Goal: Task Accomplishment & Management: Complete application form

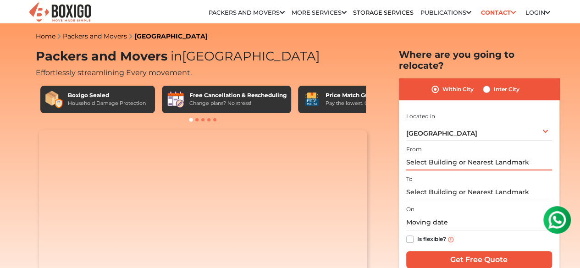
click at [427, 156] on input "text" at bounding box center [479, 162] width 146 height 16
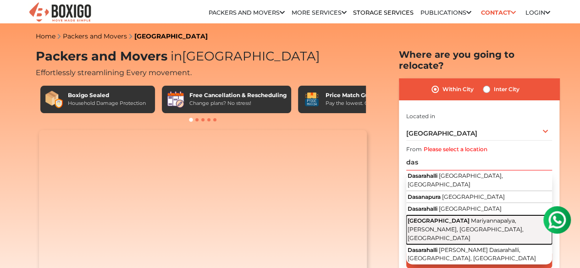
click at [444, 217] on span "[GEOGRAPHIC_DATA]" at bounding box center [438, 220] width 62 height 7
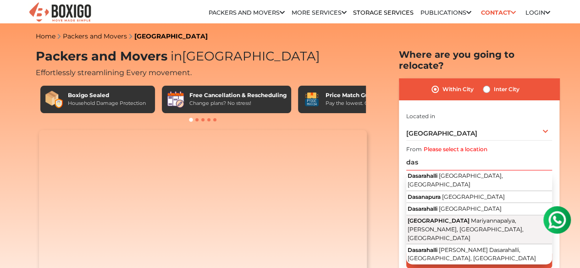
type input "[GEOGRAPHIC_DATA], [GEOGRAPHIC_DATA], [GEOGRAPHIC_DATA]"
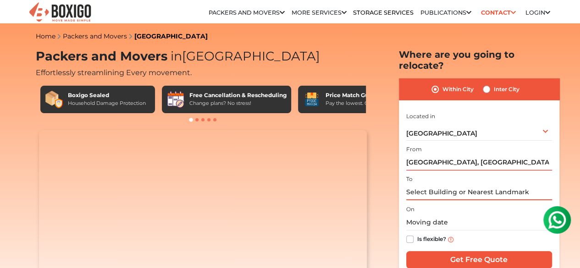
click at [437, 189] on input "text" at bounding box center [479, 192] width 146 height 16
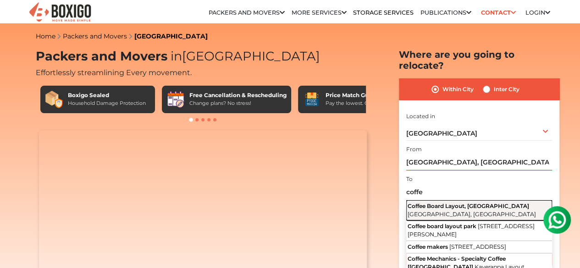
click at [444, 204] on button "Coffee Board Layout, Nagavara [GEOGRAPHIC_DATA], [GEOGRAPHIC_DATA]" at bounding box center [479, 210] width 146 height 20
type input "Coffee Board Layout, [GEOGRAPHIC_DATA], [GEOGRAPHIC_DATA], [GEOGRAPHIC_DATA]"
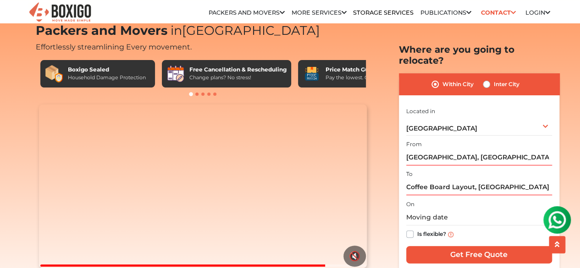
scroll to position [46, 0]
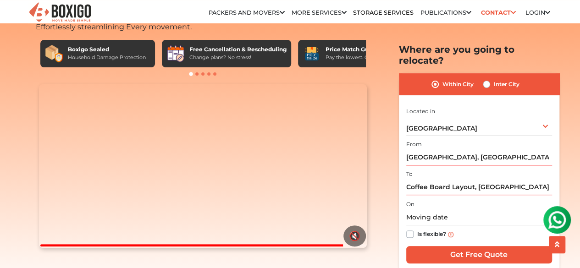
click at [417, 229] on label "Is flexible?" at bounding box center [431, 234] width 29 height 10
click at [408, 229] on input "Is flexible?" at bounding box center [409, 233] width 7 height 9
checkbox input "true"
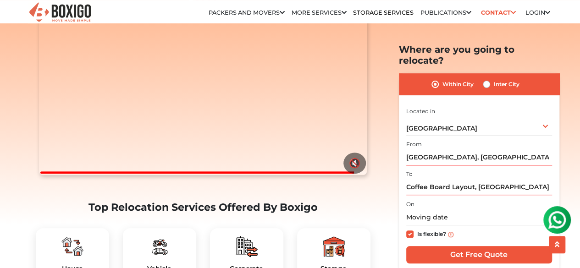
scroll to position [137, 0]
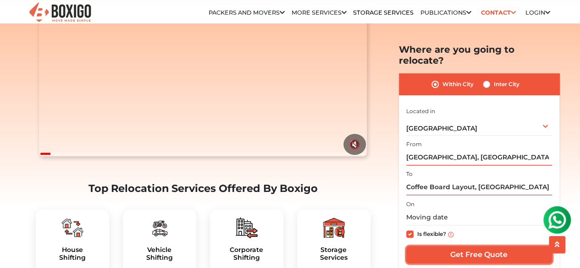
click at [487, 246] on input "Get Free Quote" at bounding box center [479, 254] width 146 height 17
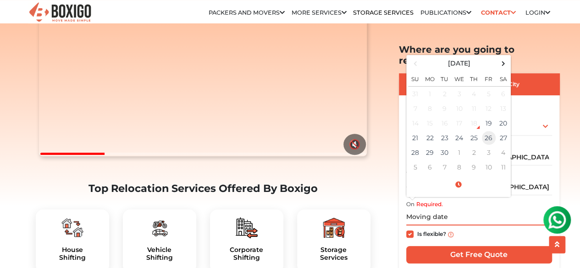
click at [487, 131] on td "26" at bounding box center [488, 138] width 15 height 15
type input "[DATE] 12:00 AM"
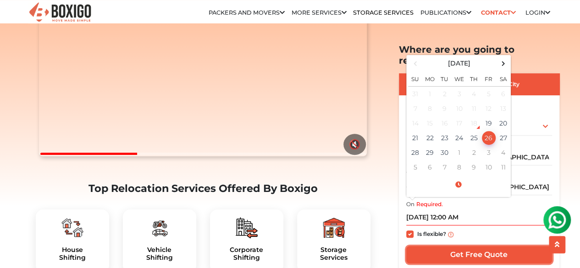
click at [486, 246] on input "Get Free Quote" at bounding box center [479, 254] width 146 height 17
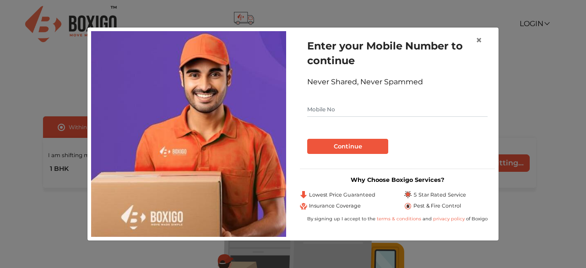
click at [387, 108] on input "text" at bounding box center [397, 109] width 181 height 15
type input "9036088441"
click at [362, 145] on button "Continue" at bounding box center [347, 147] width 81 height 16
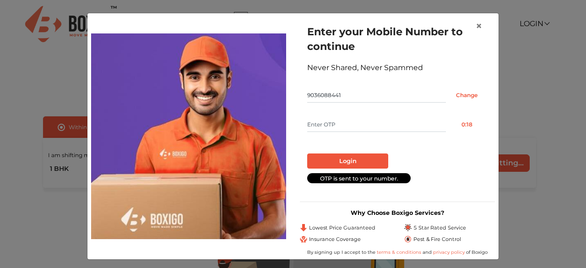
click at [351, 123] on input "text" at bounding box center [376, 124] width 139 height 15
type input "5299"
click at [343, 158] on button "Login" at bounding box center [347, 161] width 81 height 16
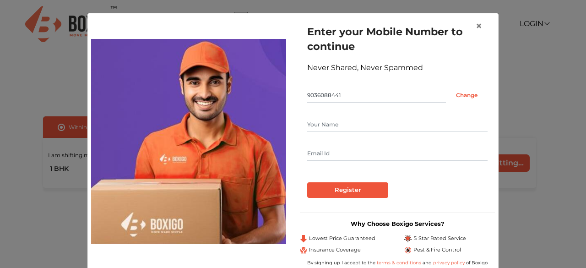
click at [352, 128] on input "text" at bounding box center [397, 124] width 181 height 15
type input "dhananjay"
click at [349, 157] on input "text" at bounding box center [397, 153] width 181 height 15
type input "dhananjaybgl@gmail.com"
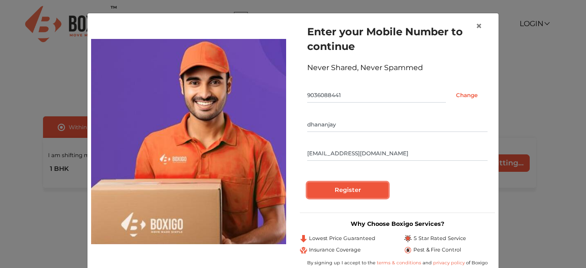
click at [345, 196] on input "Register" at bounding box center [347, 190] width 81 height 16
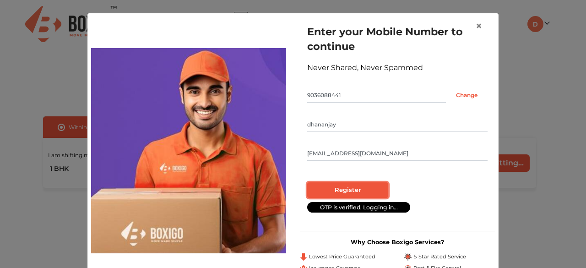
click at [345, 190] on input "Register" at bounding box center [347, 190] width 81 height 16
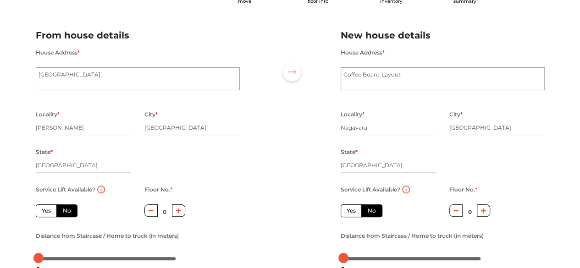
scroll to position [92, 0]
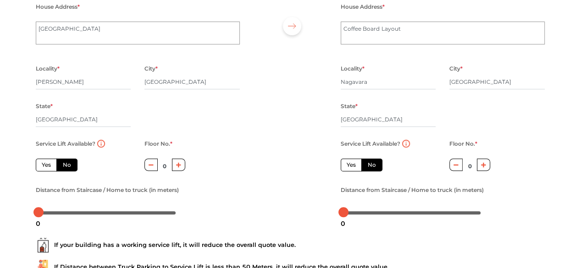
click at [71, 164] on label "No" at bounding box center [66, 165] width 21 height 13
click at [69, 164] on input "No" at bounding box center [66, 164] width 6 height 6
radio input "true"
click at [180, 170] on button "button" at bounding box center [178, 165] width 13 height 12
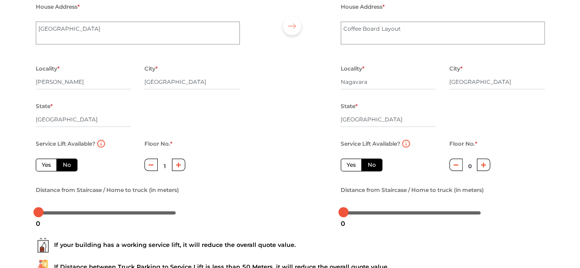
type input "2"
click at [485, 167] on icon "button" at bounding box center [483, 164] width 5 height 5
click at [454, 168] on icon "button" at bounding box center [455, 164] width 5 height 5
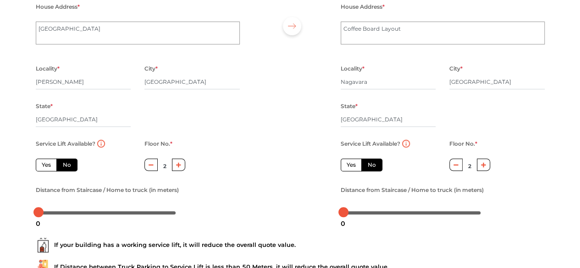
click at [454, 167] on icon "button" at bounding box center [455, 164] width 5 height 5
click at [454, 166] on icon "button" at bounding box center [455, 164] width 5 height 5
type input "0"
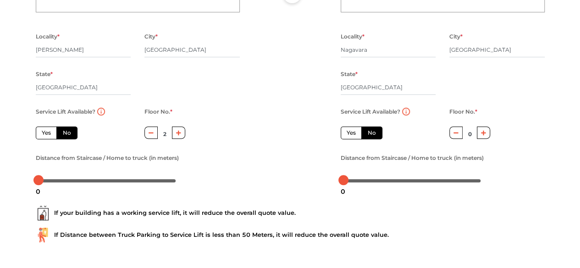
scroll to position [137, 0]
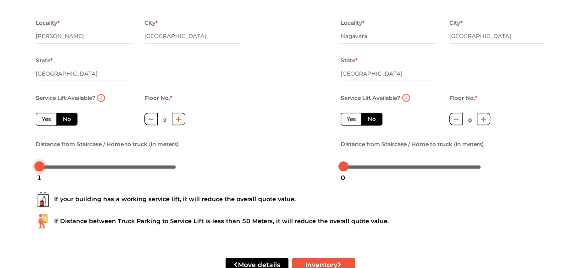
click at [39, 168] on div at bounding box center [39, 166] width 10 height 10
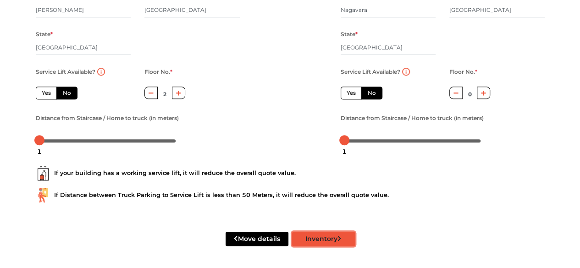
click at [321, 239] on button "Inventory" at bounding box center [323, 239] width 63 height 14
radio input "true"
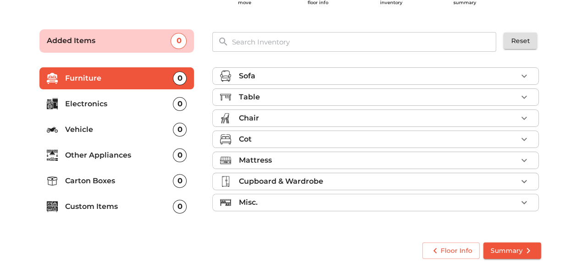
scroll to position [44, 0]
click at [258, 119] on p "Chair" at bounding box center [248, 118] width 20 height 11
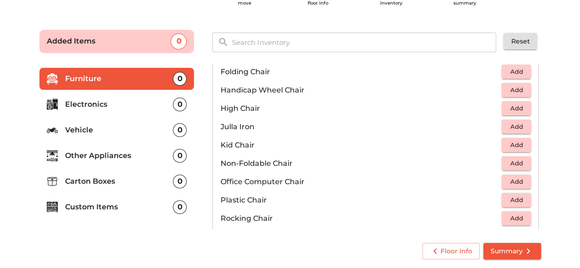
scroll to position [229, 0]
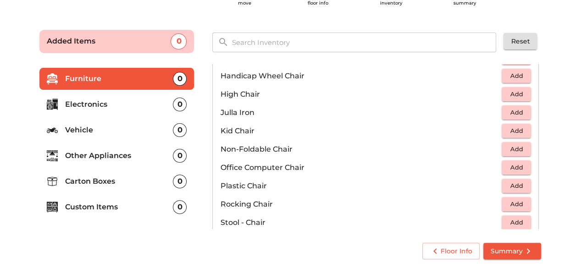
click at [516, 188] on span "Add" at bounding box center [516, 186] width 20 height 11
click at [518, 186] on icon "button" at bounding box center [523, 186] width 11 height 11
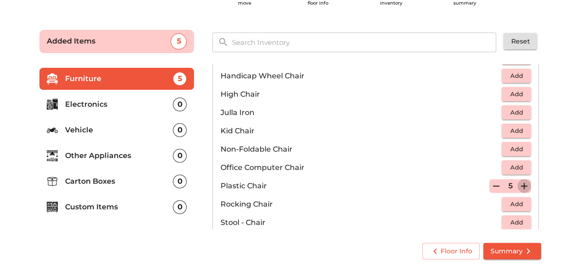
click at [518, 186] on icon "button" at bounding box center [523, 186] width 11 height 11
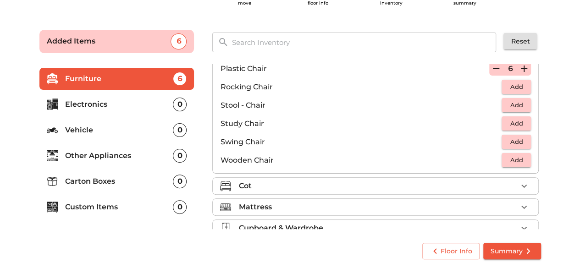
scroll to position [367, 0]
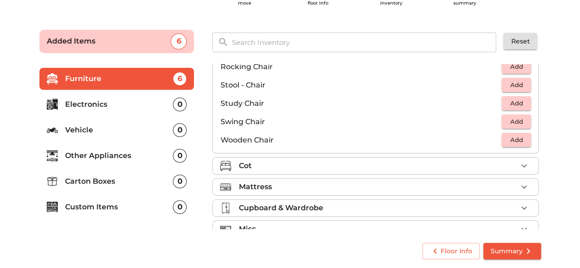
click at [265, 164] on div "Cot" at bounding box center [377, 165] width 279 height 11
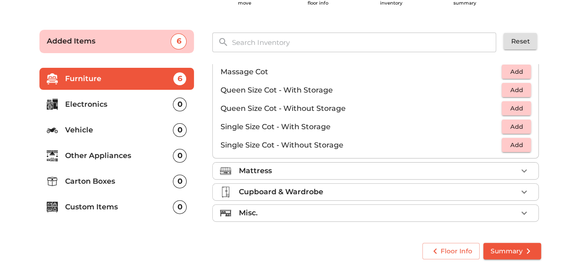
scroll to position [289, 0]
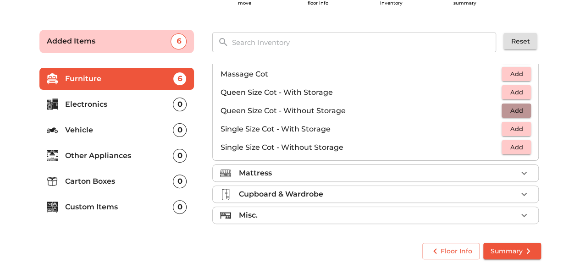
click at [507, 111] on span "Add" at bounding box center [516, 110] width 20 height 11
click at [511, 132] on button "Add" at bounding box center [515, 129] width 29 height 14
click at [287, 175] on div "Mattress" at bounding box center [377, 173] width 279 height 11
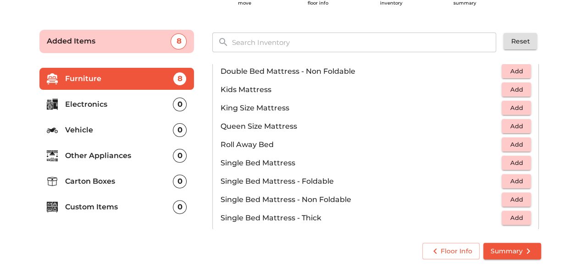
scroll to position [102, 0]
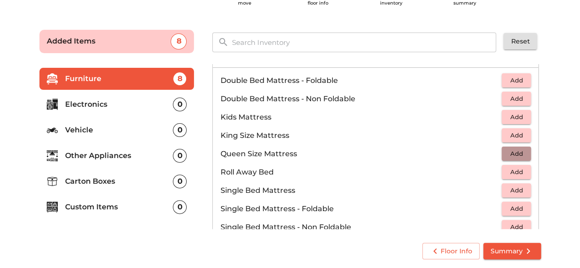
click at [509, 155] on span "Add" at bounding box center [516, 153] width 20 height 11
click at [510, 188] on span "Add" at bounding box center [516, 190] width 20 height 11
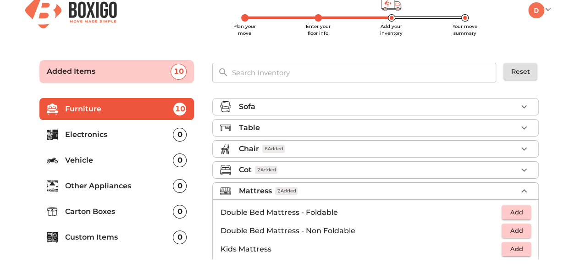
scroll to position [0, 0]
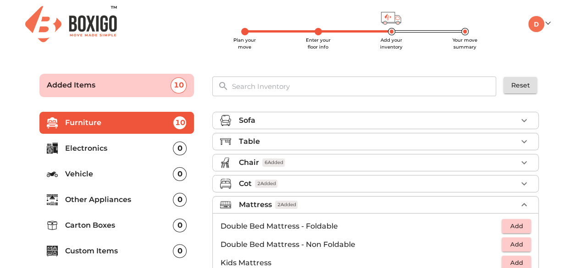
click at [92, 153] on p "Electronics" at bounding box center [119, 148] width 108 height 11
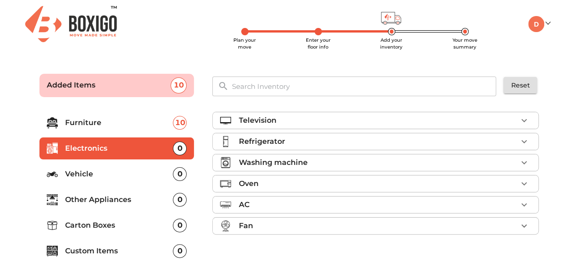
click at [275, 120] on div "Television" at bounding box center [377, 120] width 279 height 11
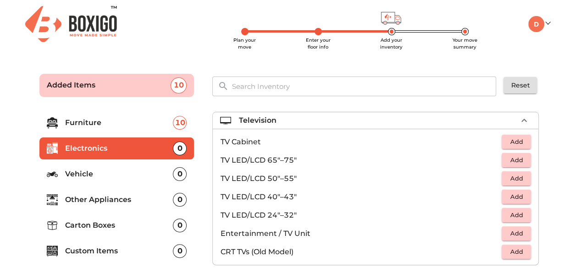
click at [509, 178] on span "Add" at bounding box center [516, 178] width 20 height 11
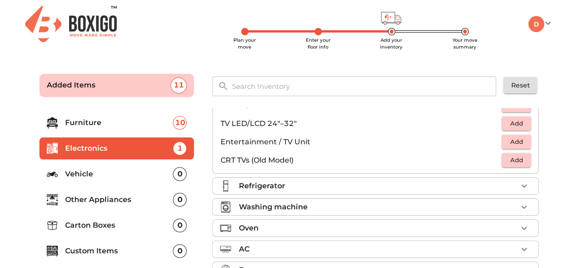
click at [337, 182] on div "Refrigerator" at bounding box center [377, 186] width 279 height 11
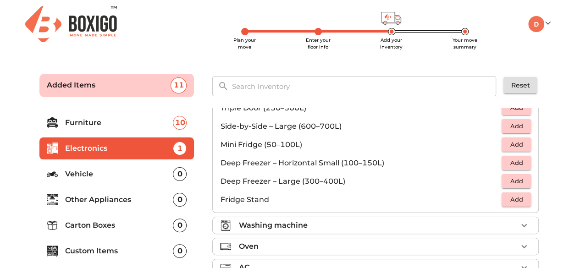
scroll to position [46, 0]
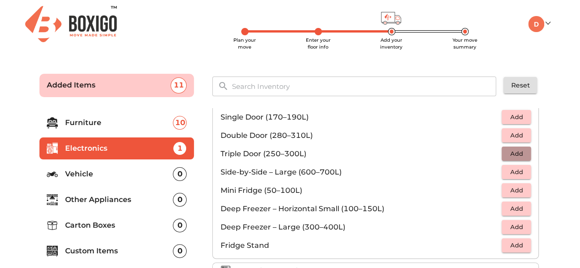
click at [508, 155] on span "Add" at bounding box center [516, 153] width 20 height 11
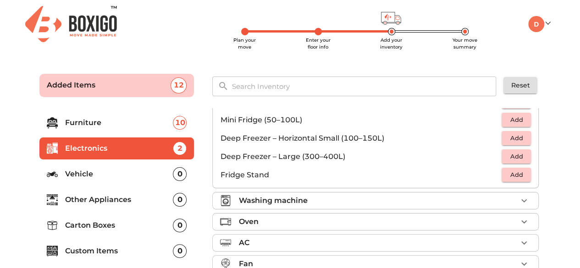
scroll to position [121, 0]
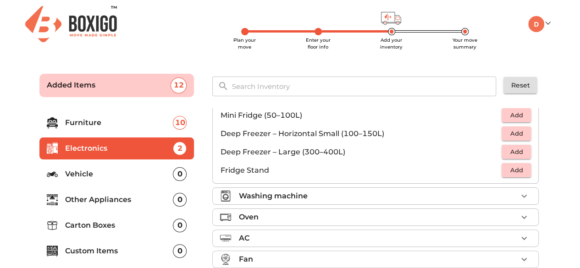
click at [379, 196] on div "Washing machine" at bounding box center [377, 196] width 279 height 11
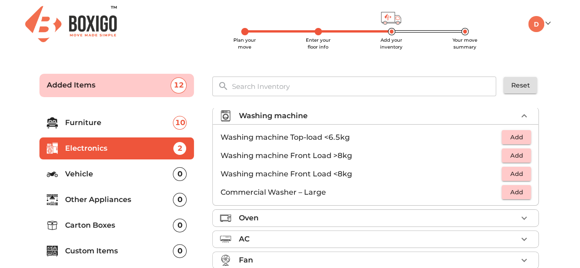
scroll to position [42, 0]
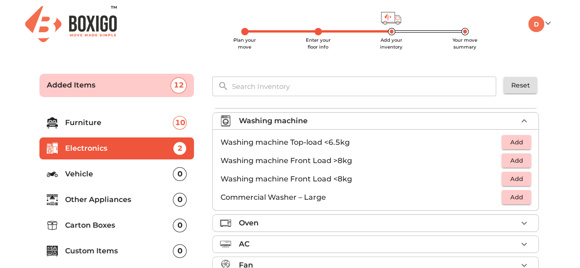
click at [506, 159] on span "Add" at bounding box center [516, 160] width 20 height 11
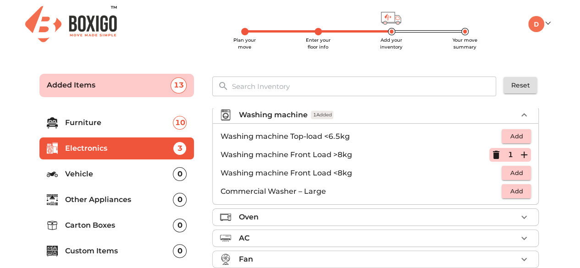
click at [258, 215] on p "Oven" at bounding box center [248, 217] width 20 height 11
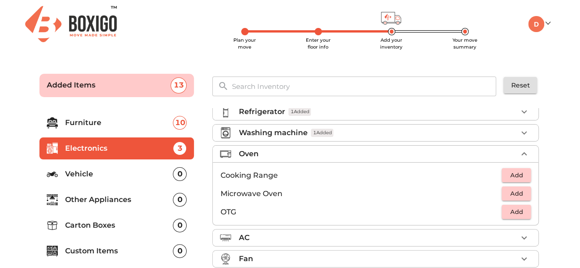
scroll to position [29, 0]
click at [513, 192] on span "Add" at bounding box center [516, 194] width 20 height 11
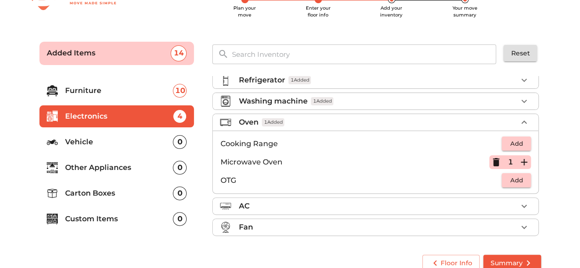
scroll to position [44, 0]
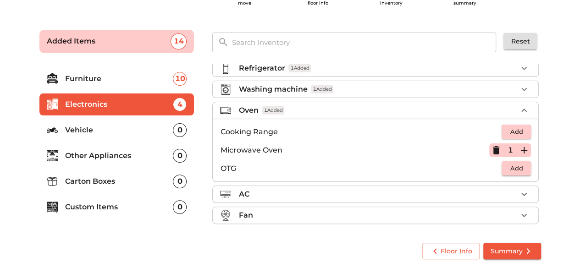
click at [312, 211] on div "Fan" at bounding box center [377, 215] width 279 height 11
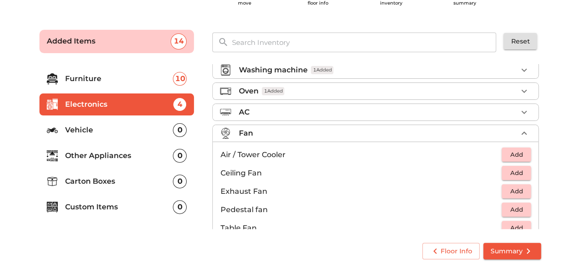
scroll to position [66, 0]
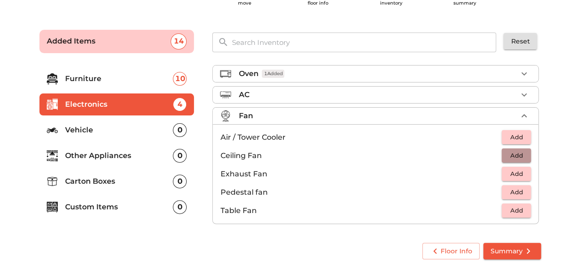
click at [518, 151] on span "Add" at bounding box center [516, 155] width 20 height 11
click at [518, 150] on icon "button" at bounding box center [523, 155] width 11 height 11
click at [82, 207] on p "Custom Items" at bounding box center [119, 207] width 108 height 11
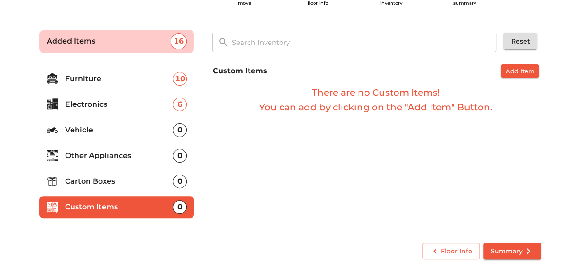
click at [87, 185] on p "Carton Boxes" at bounding box center [119, 181] width 108 height 11
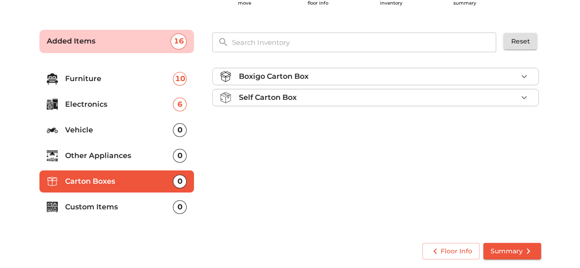
click at [95, 153] on p "Other Appliances" at bounding box center [119, 155] width 108 height 11
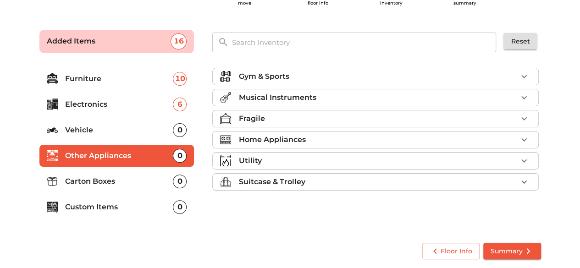
click at [272, 181] on p "Suitcase & Trolley" at bounding box center [271, 181] width 66 height 11
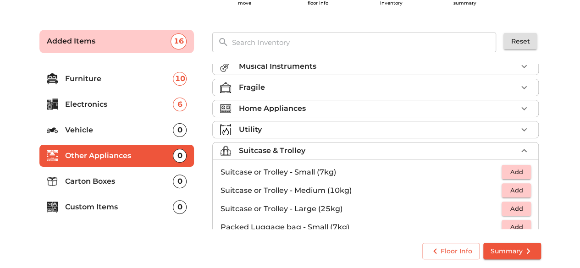
scroll to position [46, 0]
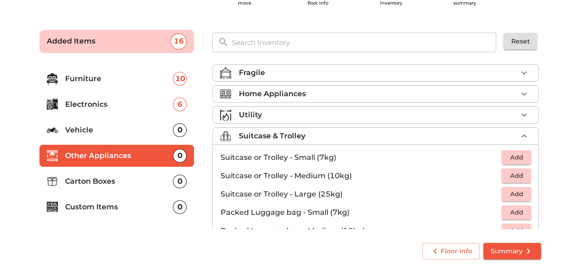
click at [520, 256] on button "Summary" at bounding box center [512, 251] width 58 height 17
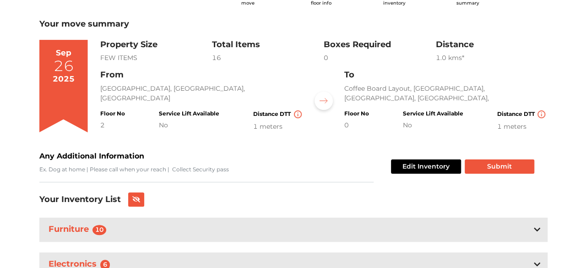
scroll to position [84, 0]
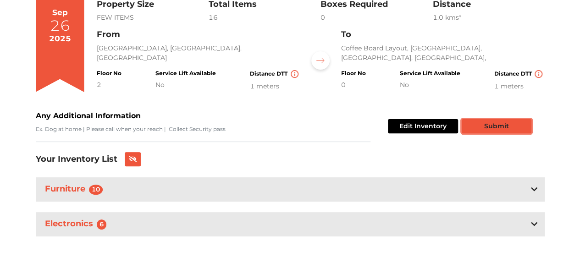
click at [498, 129] on button "Submit" at bounding box center [496, 126] width 70 height 14
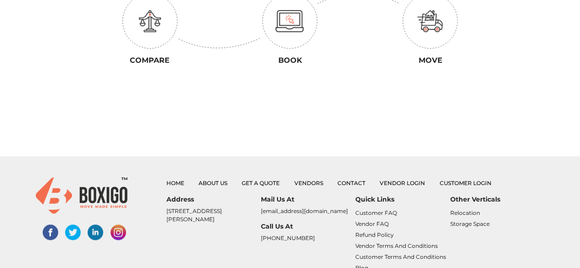
scroll to position [275, 0]
